Goal: Task Accomplishment & Management: Manage account settings

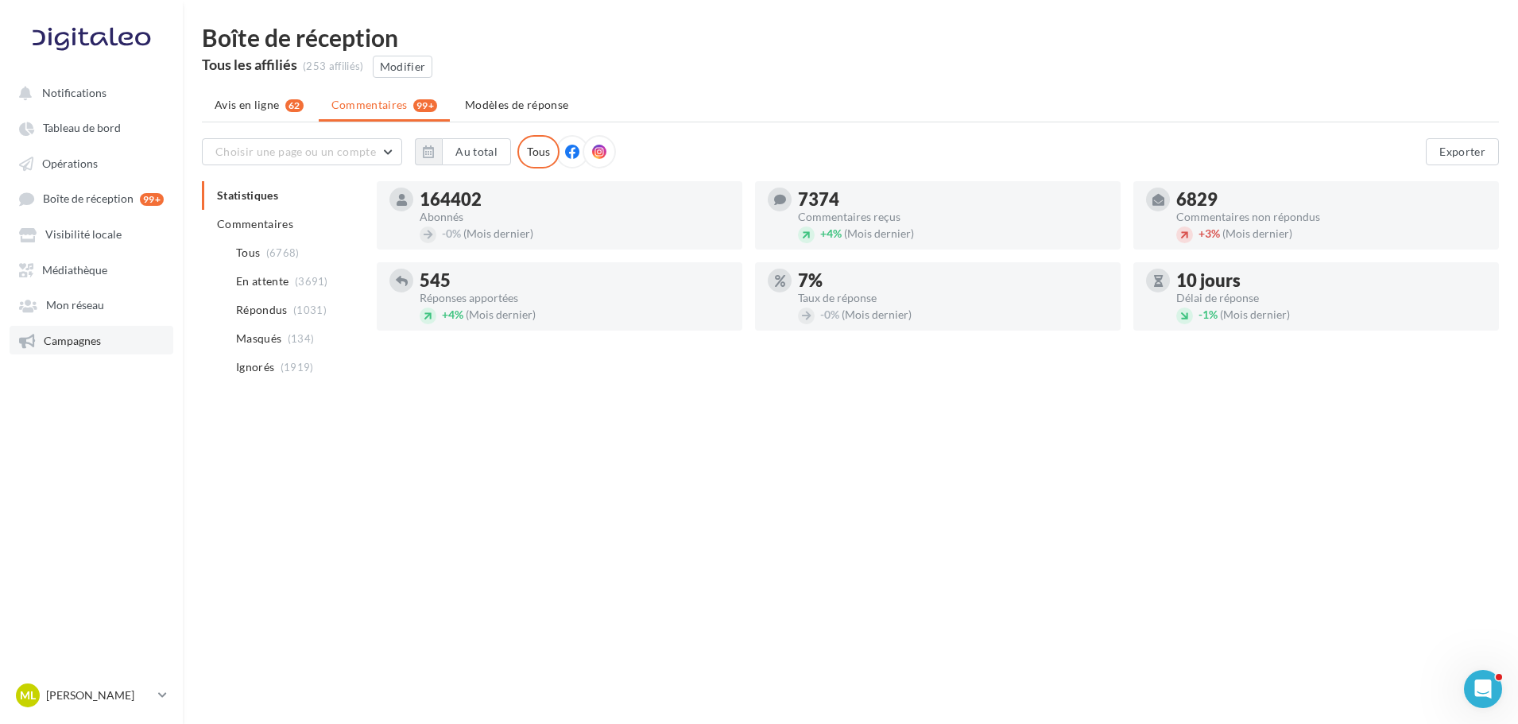
click at [63, 336] on span "Campagnes" at bounding box center [72, 341] width 57 height 14
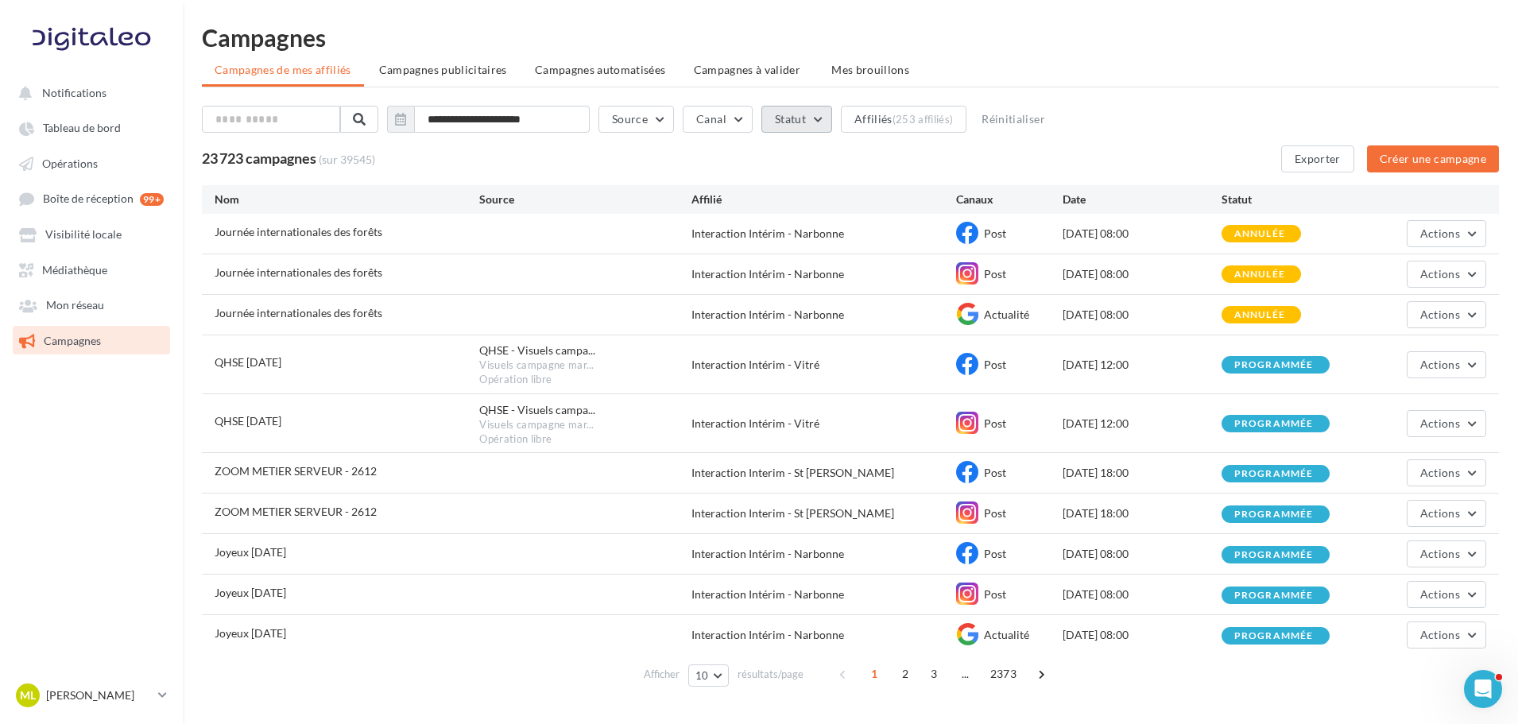
drag, startPoint x: 782, startPoint y: 122, endPoint x: 901, endPoint y: 142, distance: 120.1
click at [901, 142] on div "**********" at bounding box center [850, 139] width 1297 height 67
click at [898, 120] on button "Affiliés (253 affiliés)" at bounding box center [904, 119] width 126 height 27
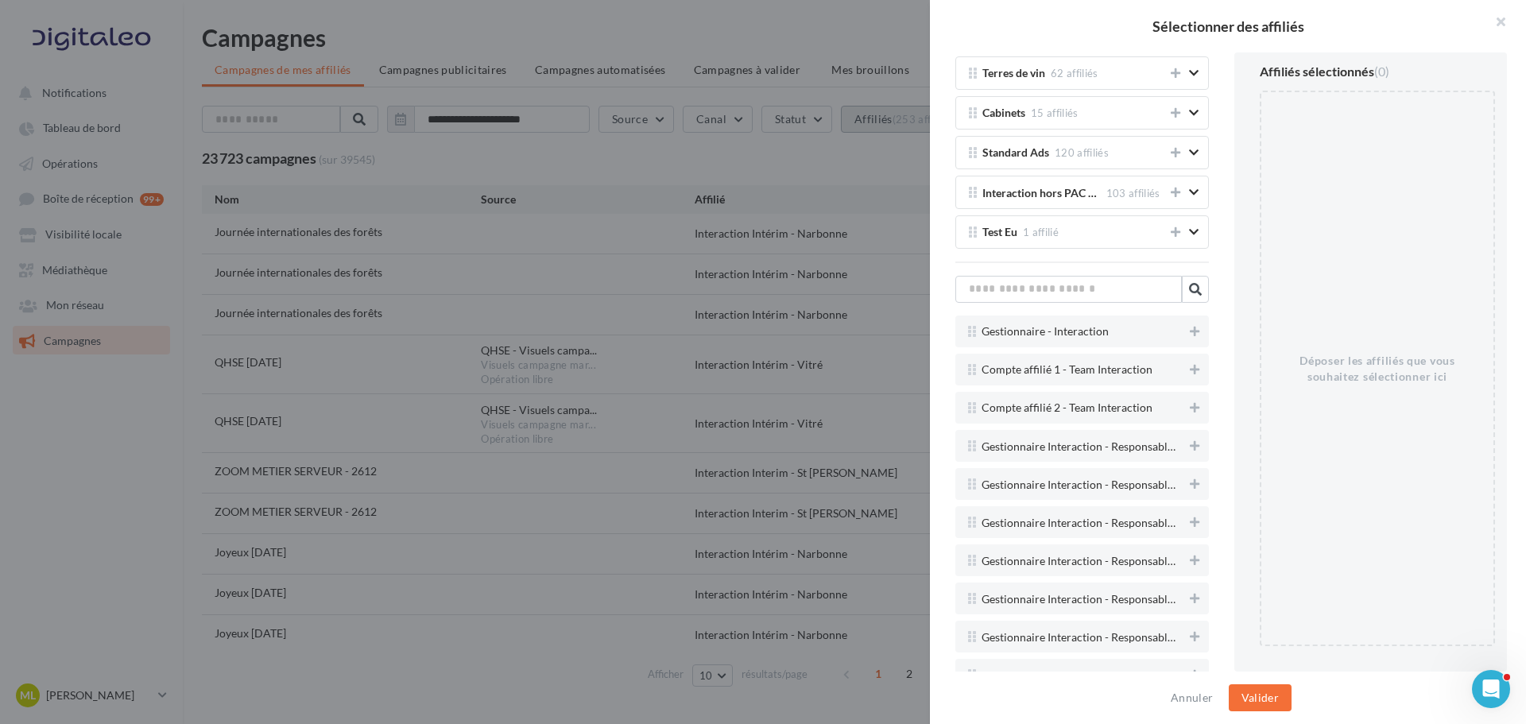
scroll to position [3497, 0]
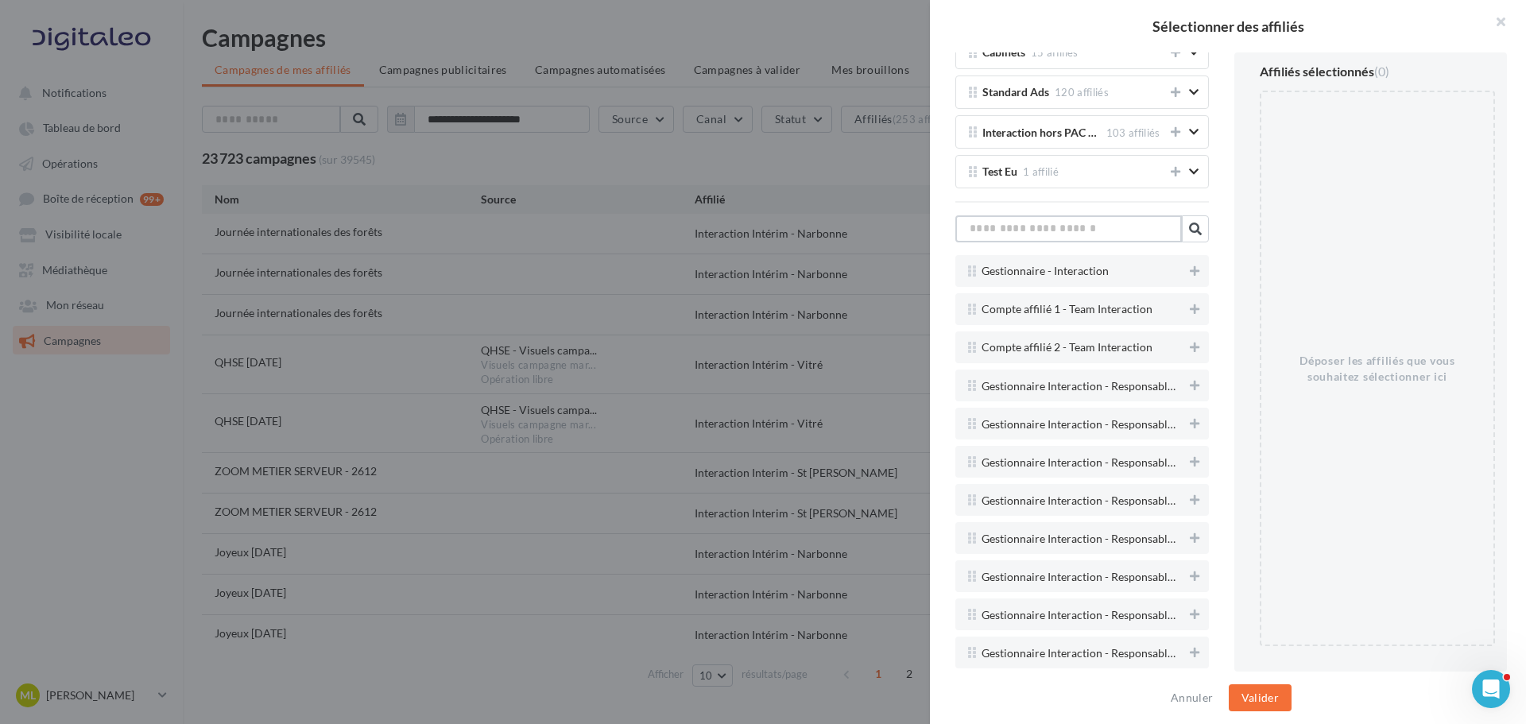
click at [1058, 231] on input "text" at bounding box center [1068, 228] width 227 height 27
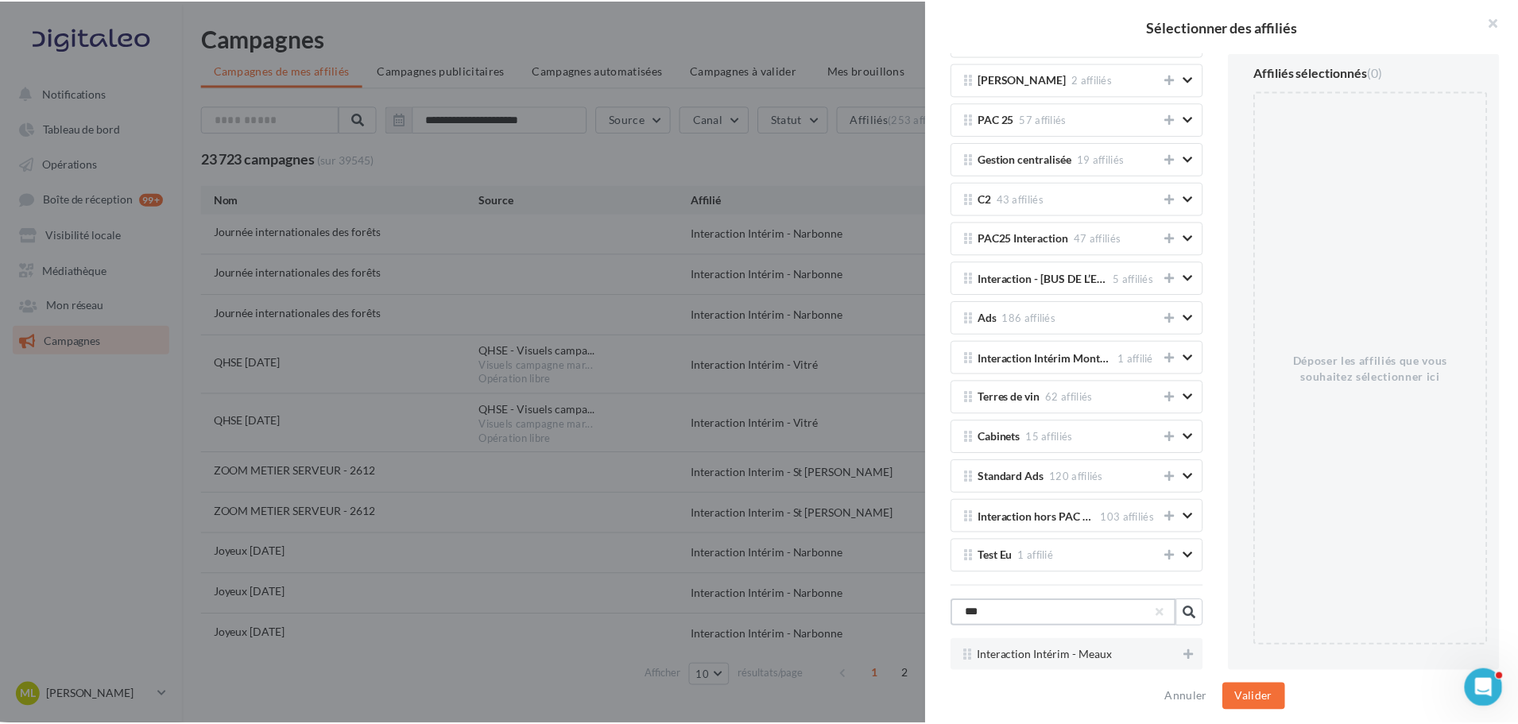
scroll to position [3112, 0]
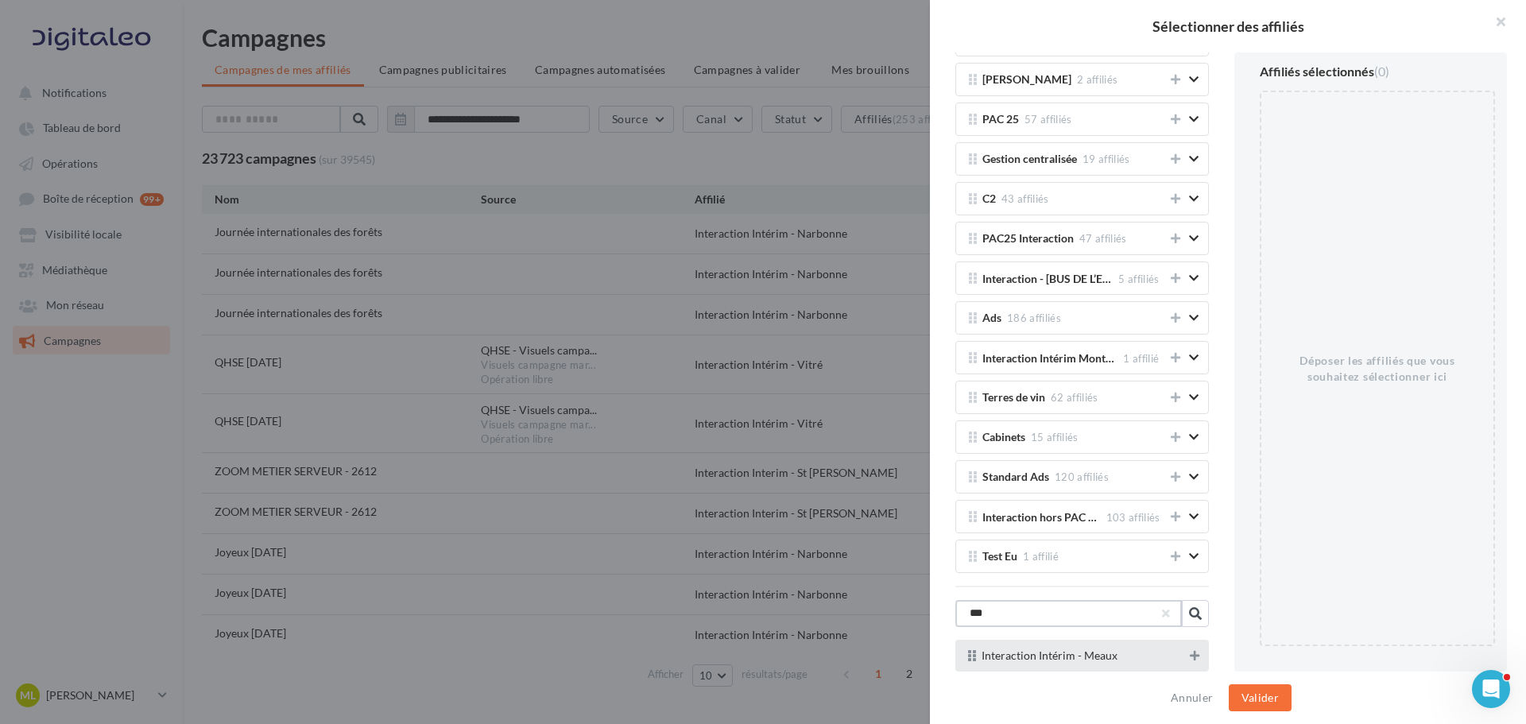
type input "***"
click at [1190, 654] on icon at bounding box center [1195, 655] width 10 height 11
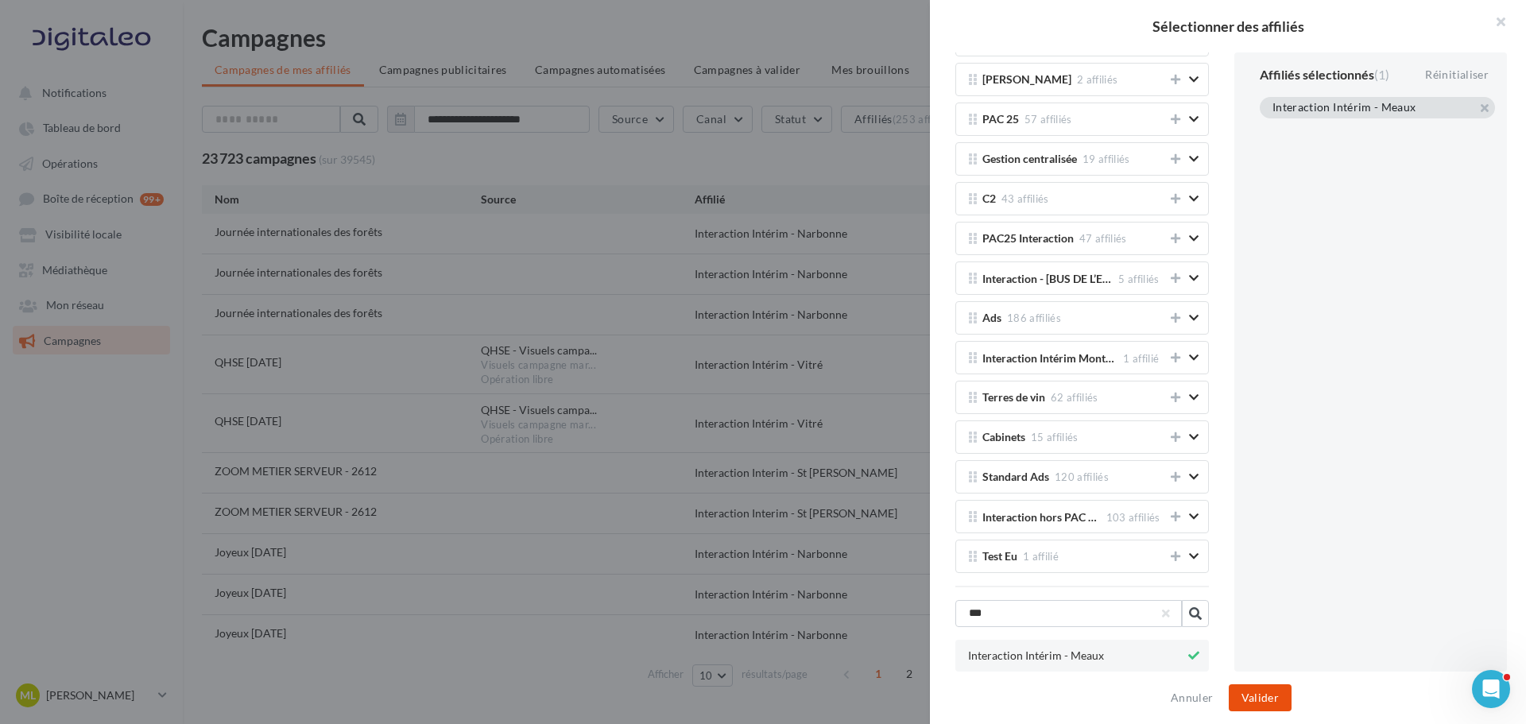
click at [1248, 705] on button "Valider" at bounding box center [1260, 697] width 63 height 27
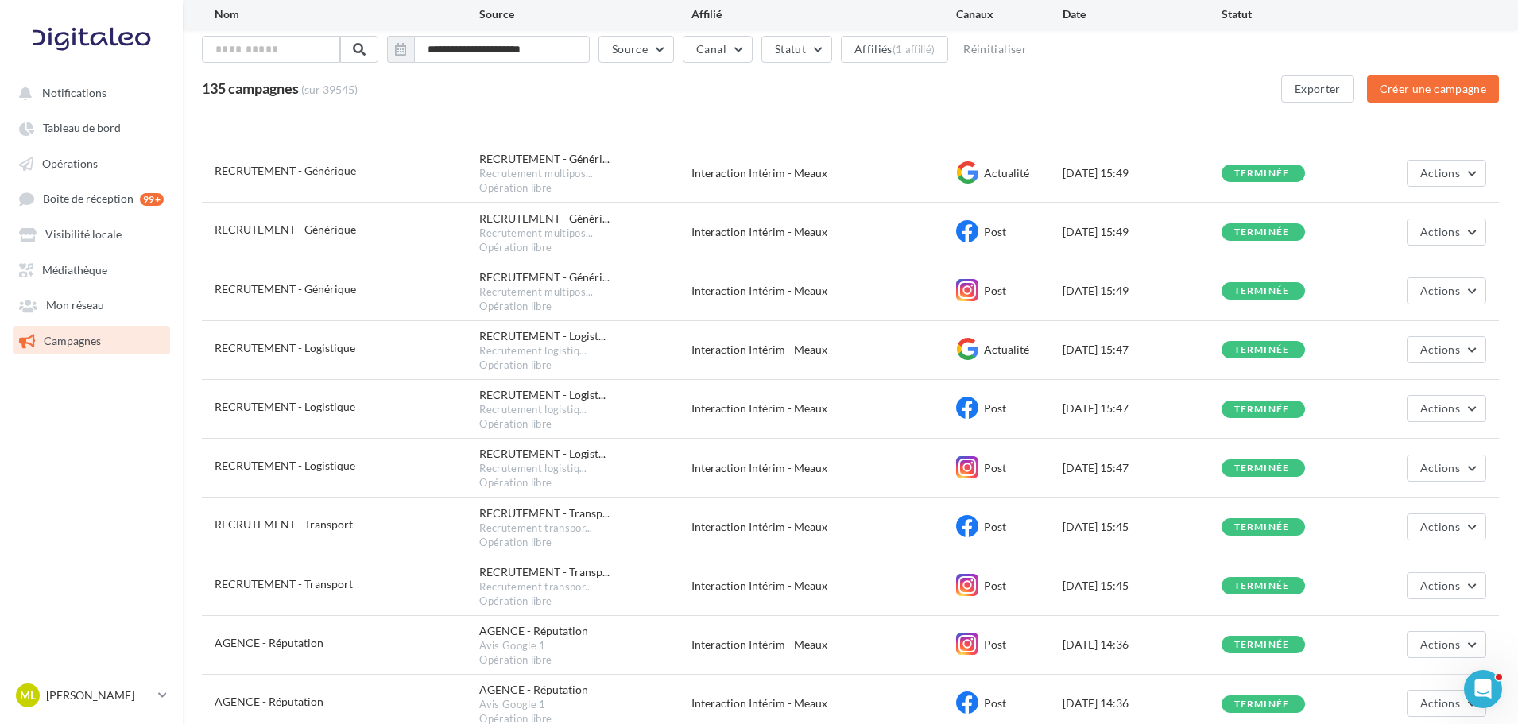
scroll to position [0, 0]
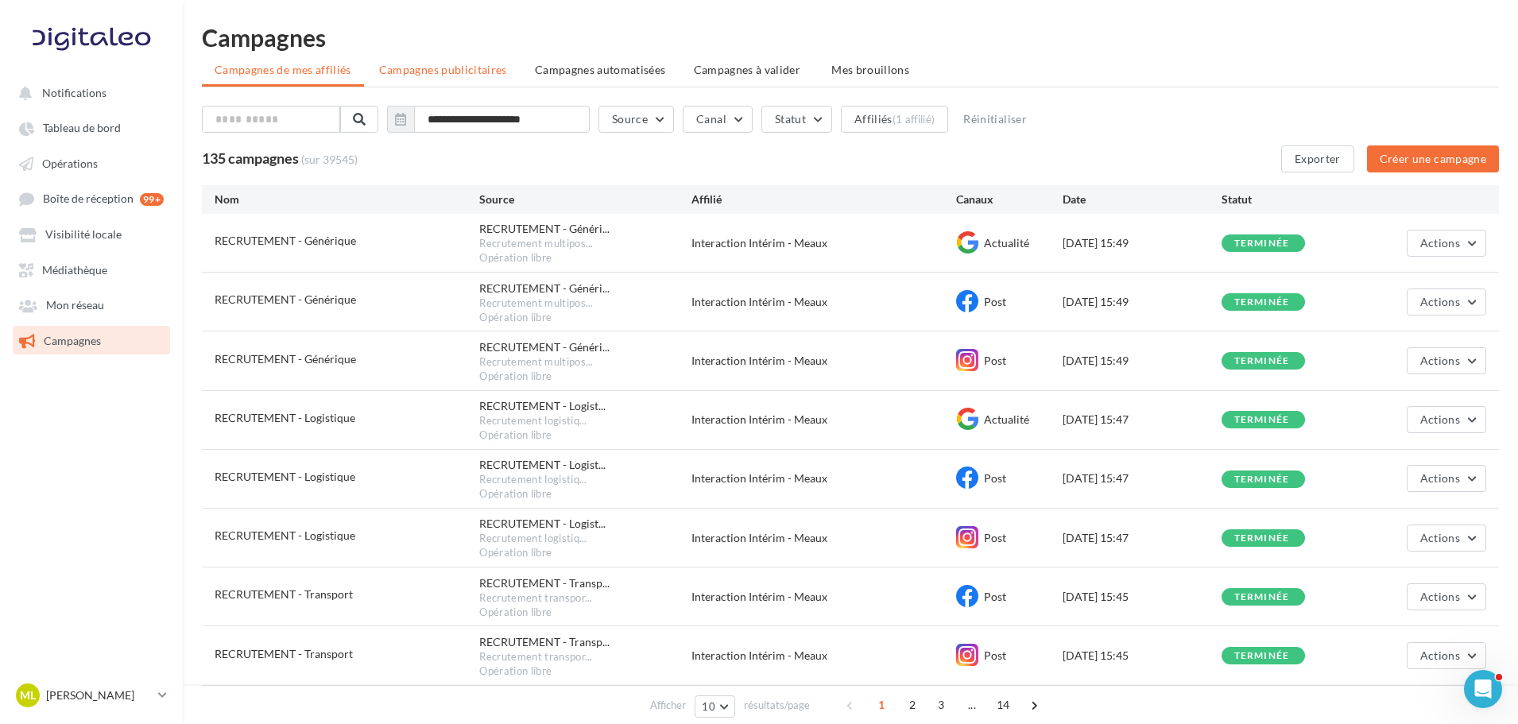
click at [437, 71] on span "Campagnes publicitaires" at bounding box center [443, 70] width 128 height 14
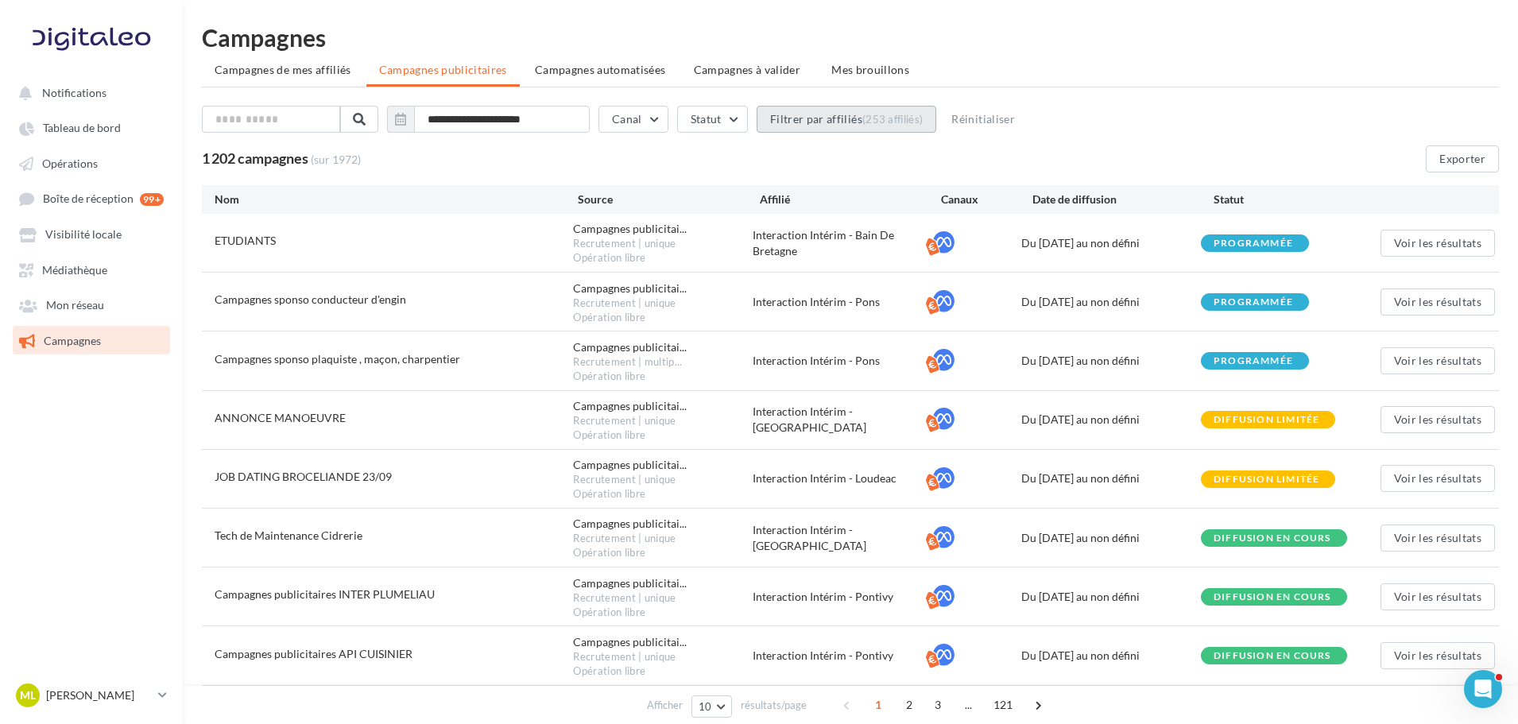
click at [818, 126] on button "Filtrer par affiliés (253 affiliés)" at bounding box center [847, 119] width 180 height 27
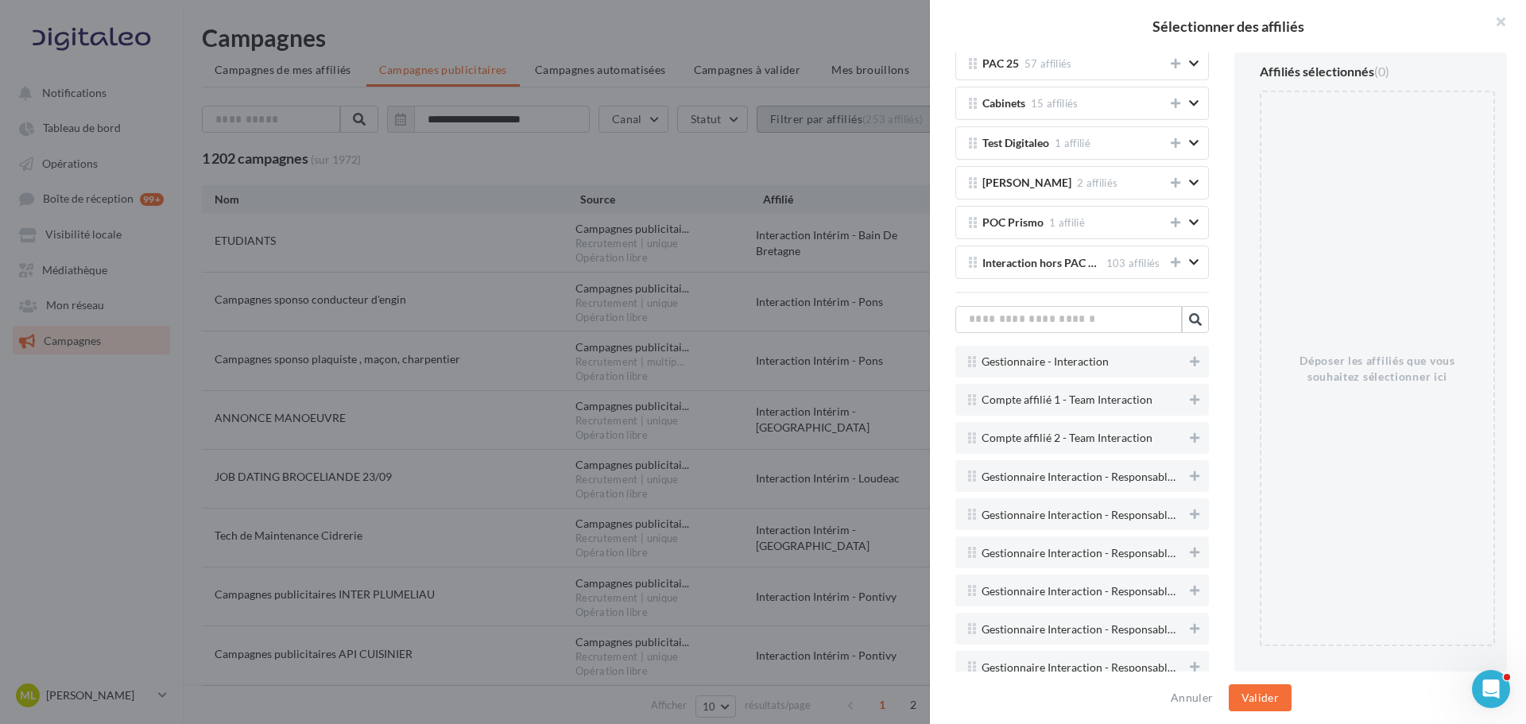
scroll to position [3259, 0]
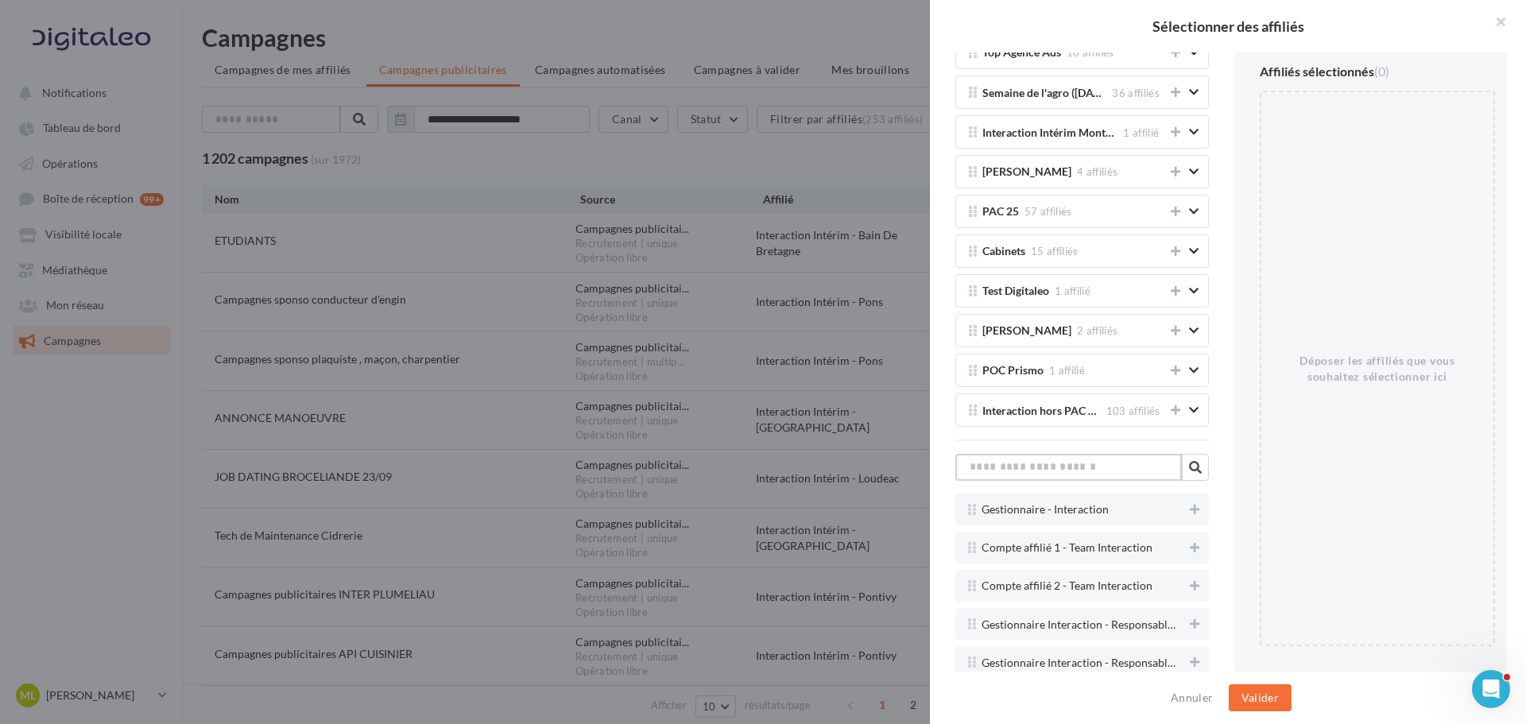
click at [1118, 472] on input "text" at bounding box center [1068, 467] width 227 height 27
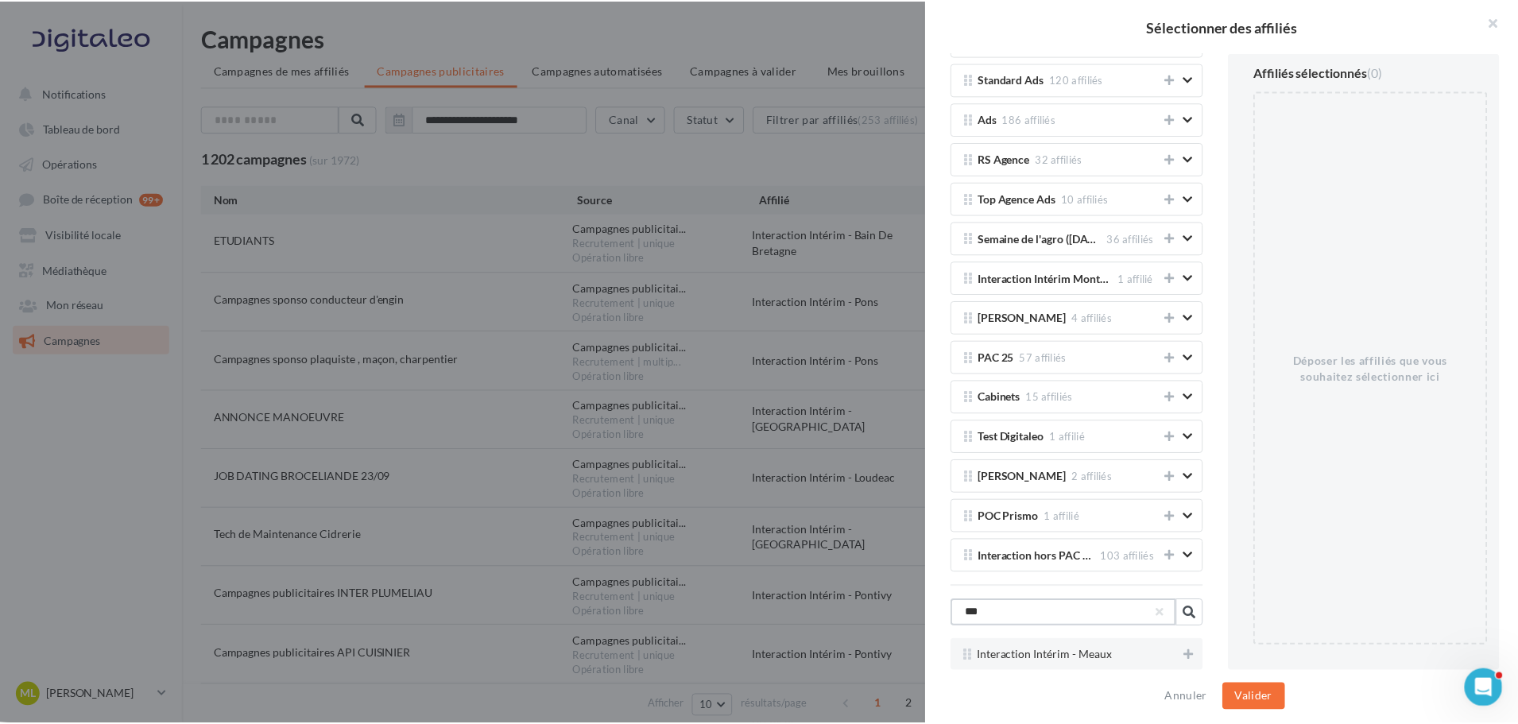
scroll to position [3112, 0]
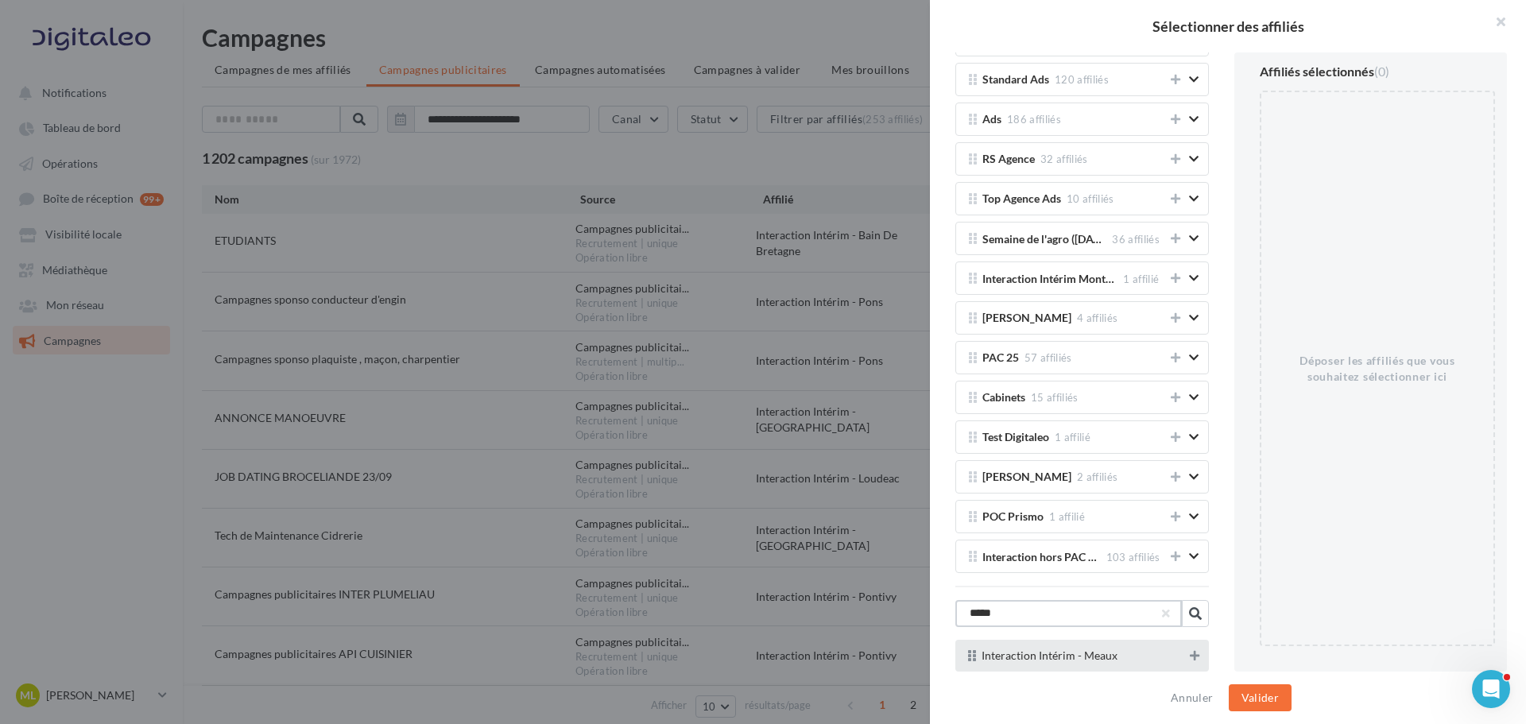
type input "*****"
click at [1187, 661] on button at bounding box center [1195, 655] width 16 height 19
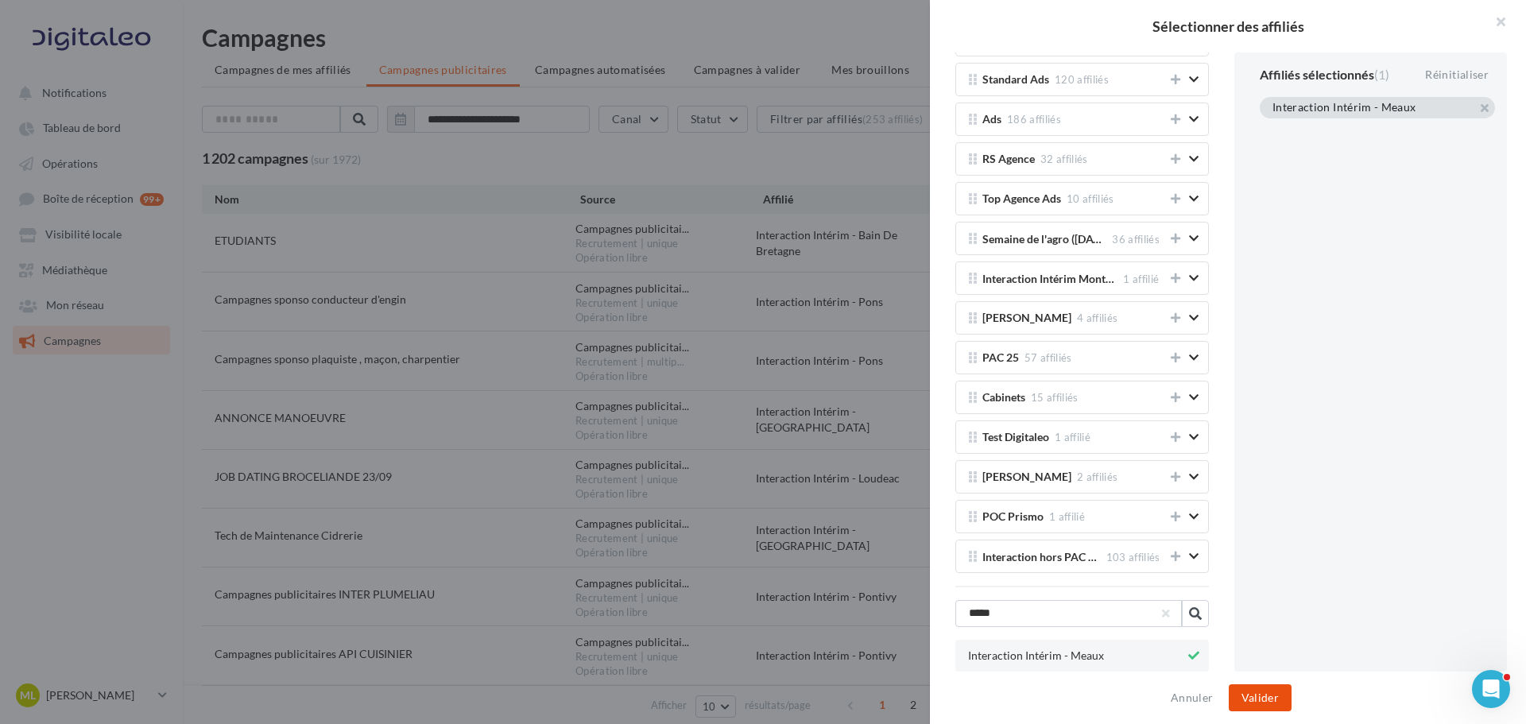
click at [1265, 700] on button "Valider" at bounding box center [1260, 697] width 63 height 27
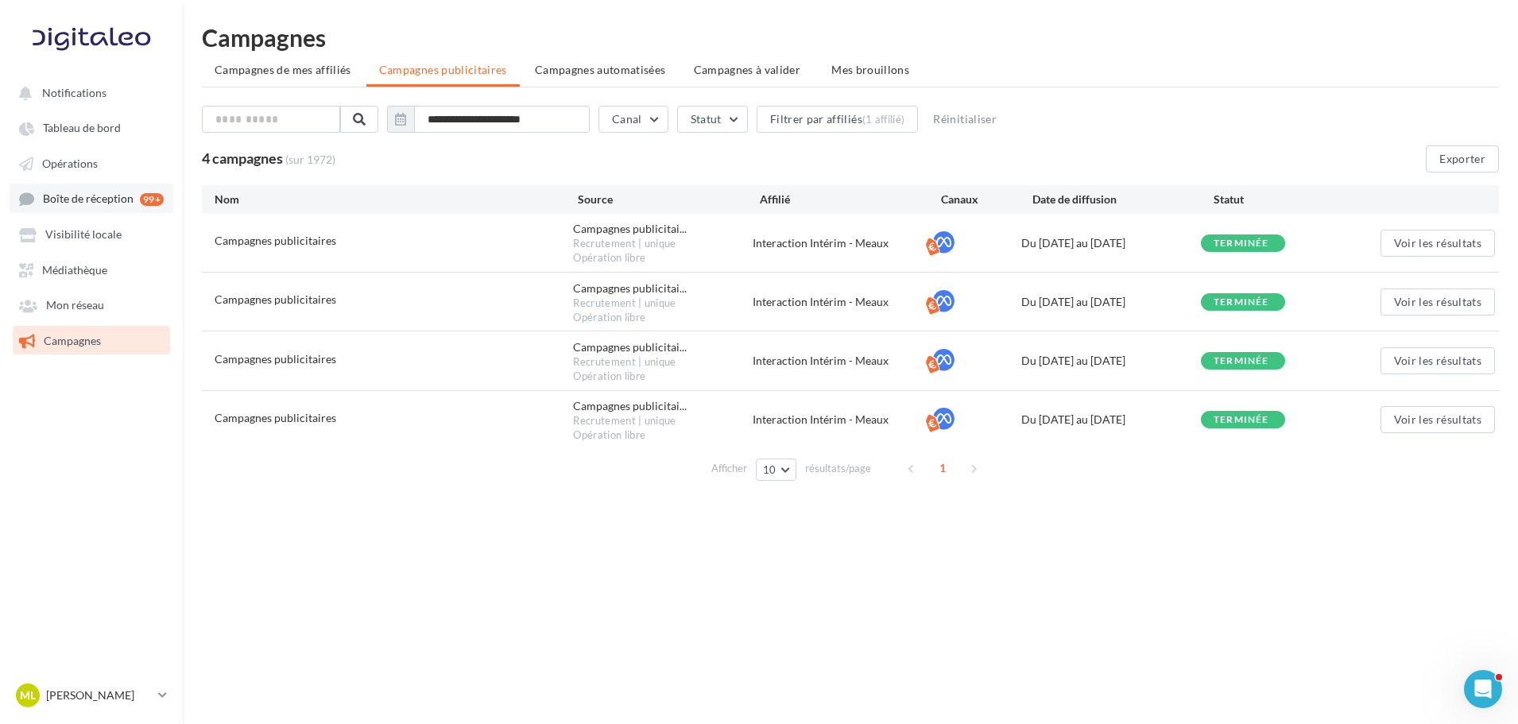
click at [86, 196] on span "Boîte de réception" at bounding box center [88, 199] width 91 height 14
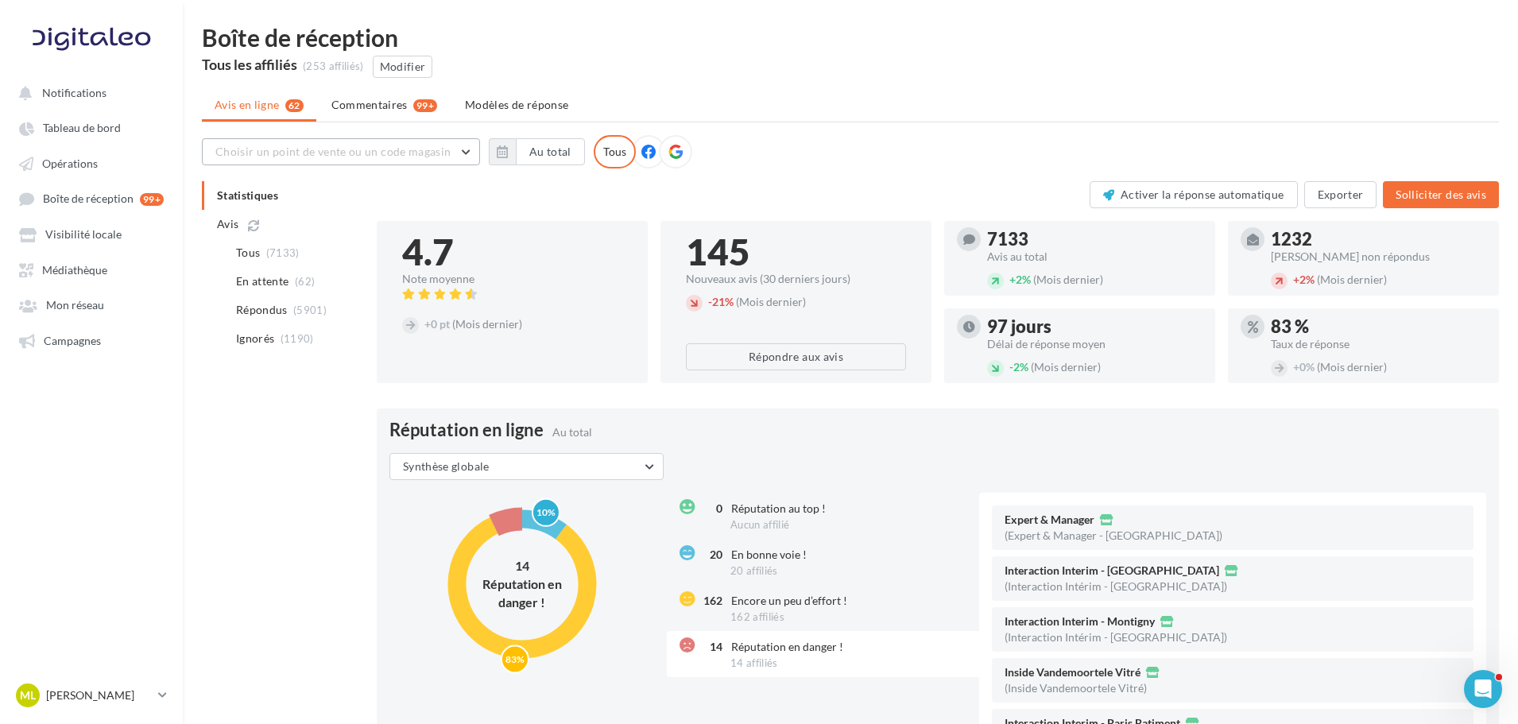
click at [305, 158] on button "Choisir un point de vente ou un code magasin" at bounding box center [341, 151] width 278 height 27
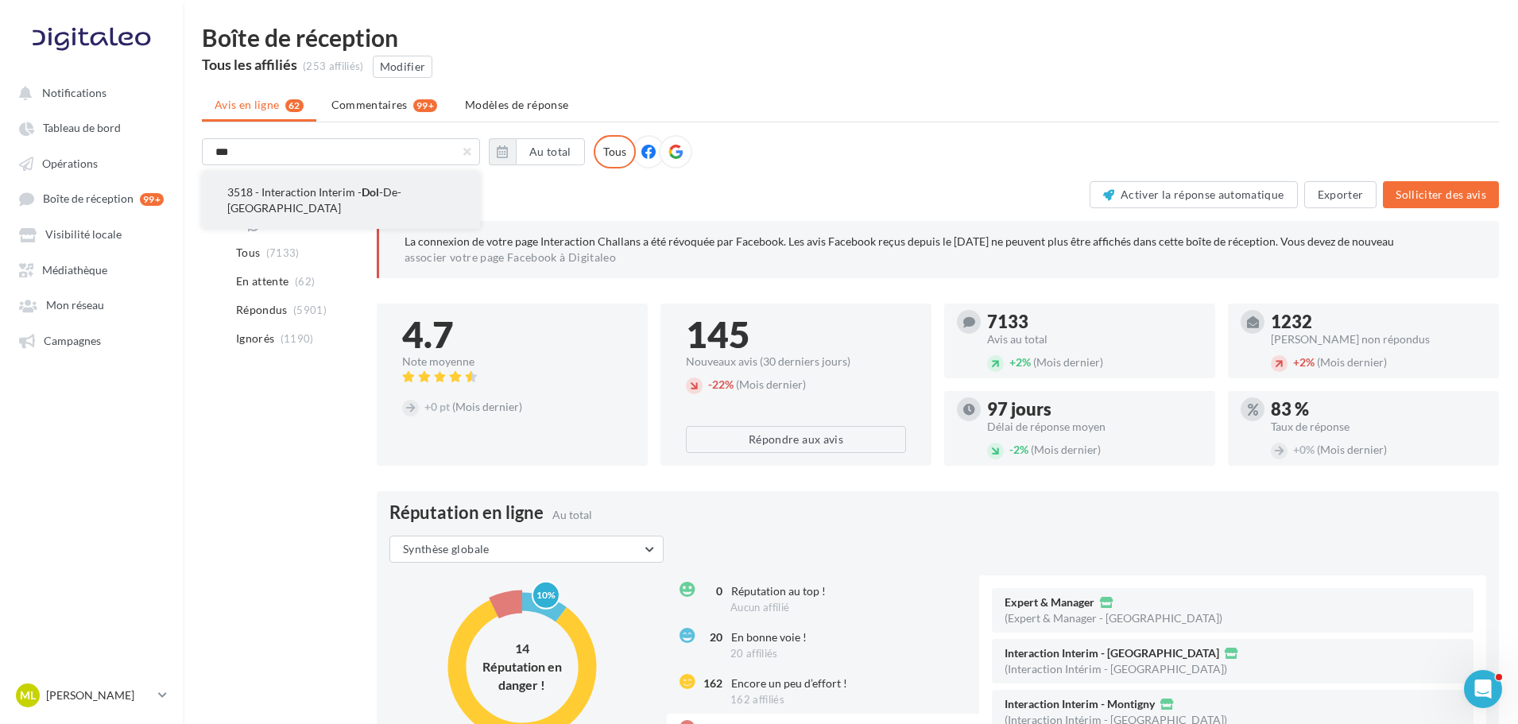
type input "***"
click at [258, 185] on span "3518 - Interaction Interim - Dol -De-[GEOGRAPHIC_DATA]" at bounding box center [314, 199] width 174 height 29
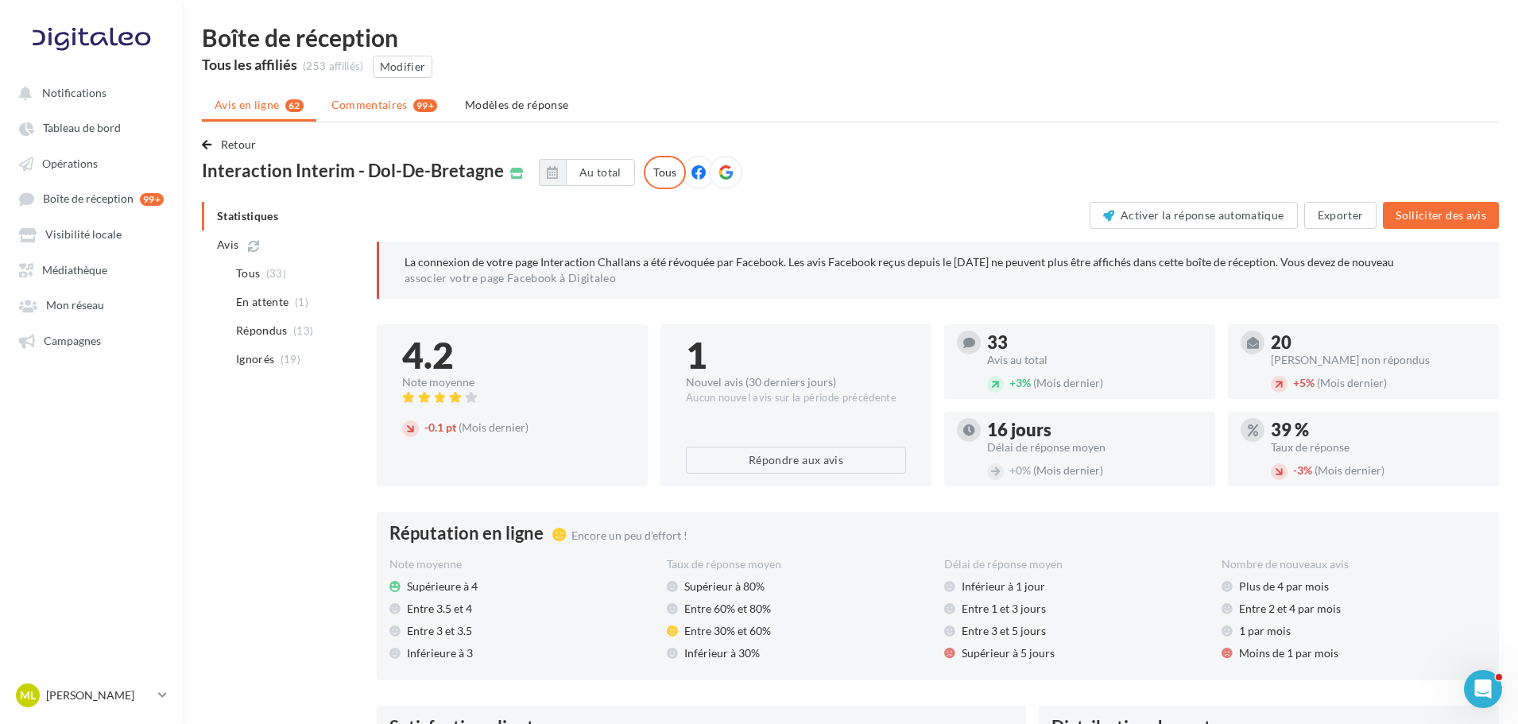
click at [363, 110] on span "Commentaires" at bounding box center [369, 105] width 76 height 16
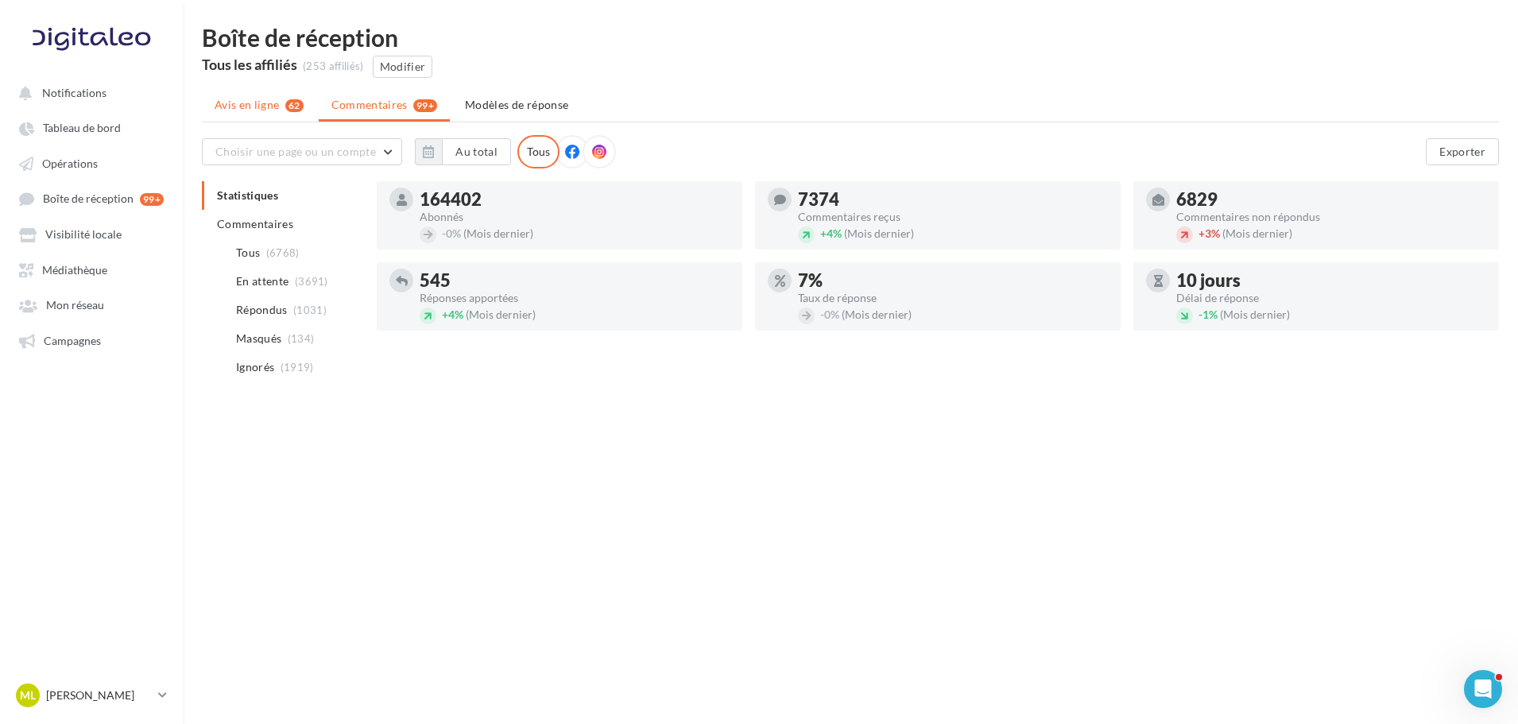
click at [248, 114] on li "Avis en ligne 62" at bounding box center [259, 105] width 114 height 29
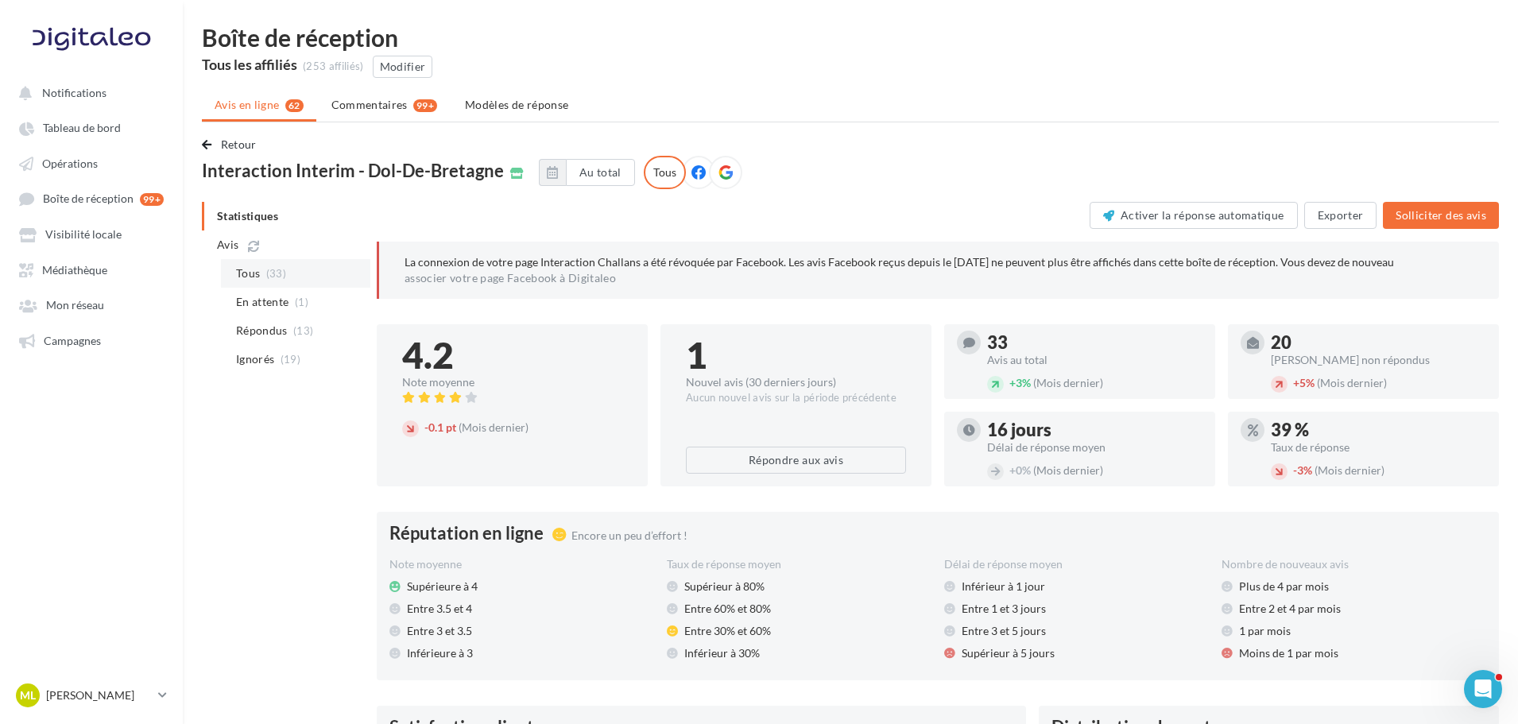
click at [272, 272] on span "(33)" at bounding box center [276, 273] width 20 height 13
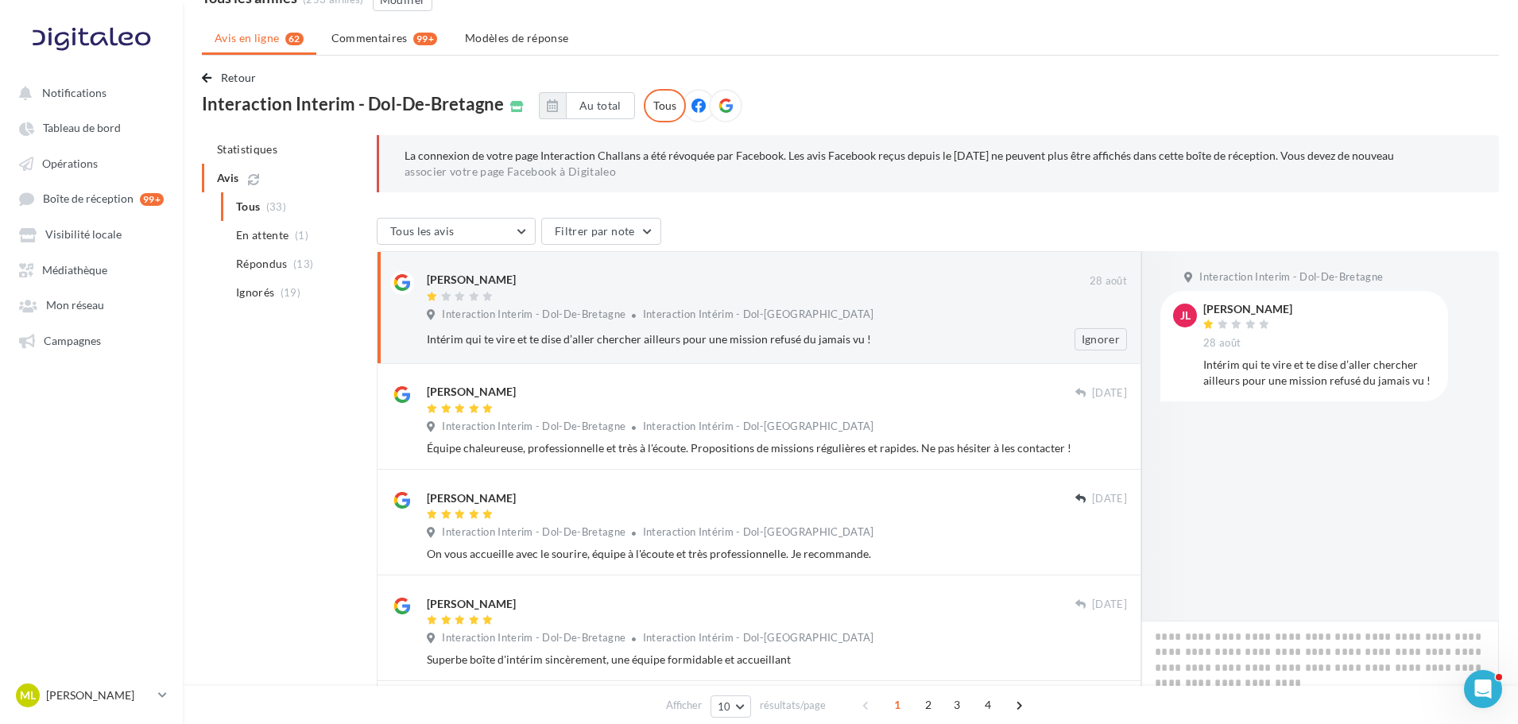
scroll to position [159, 0]
